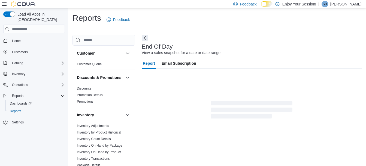
scroll to position [8, 0]
